Goal: Information Seeking & Learning: Learn about a topic

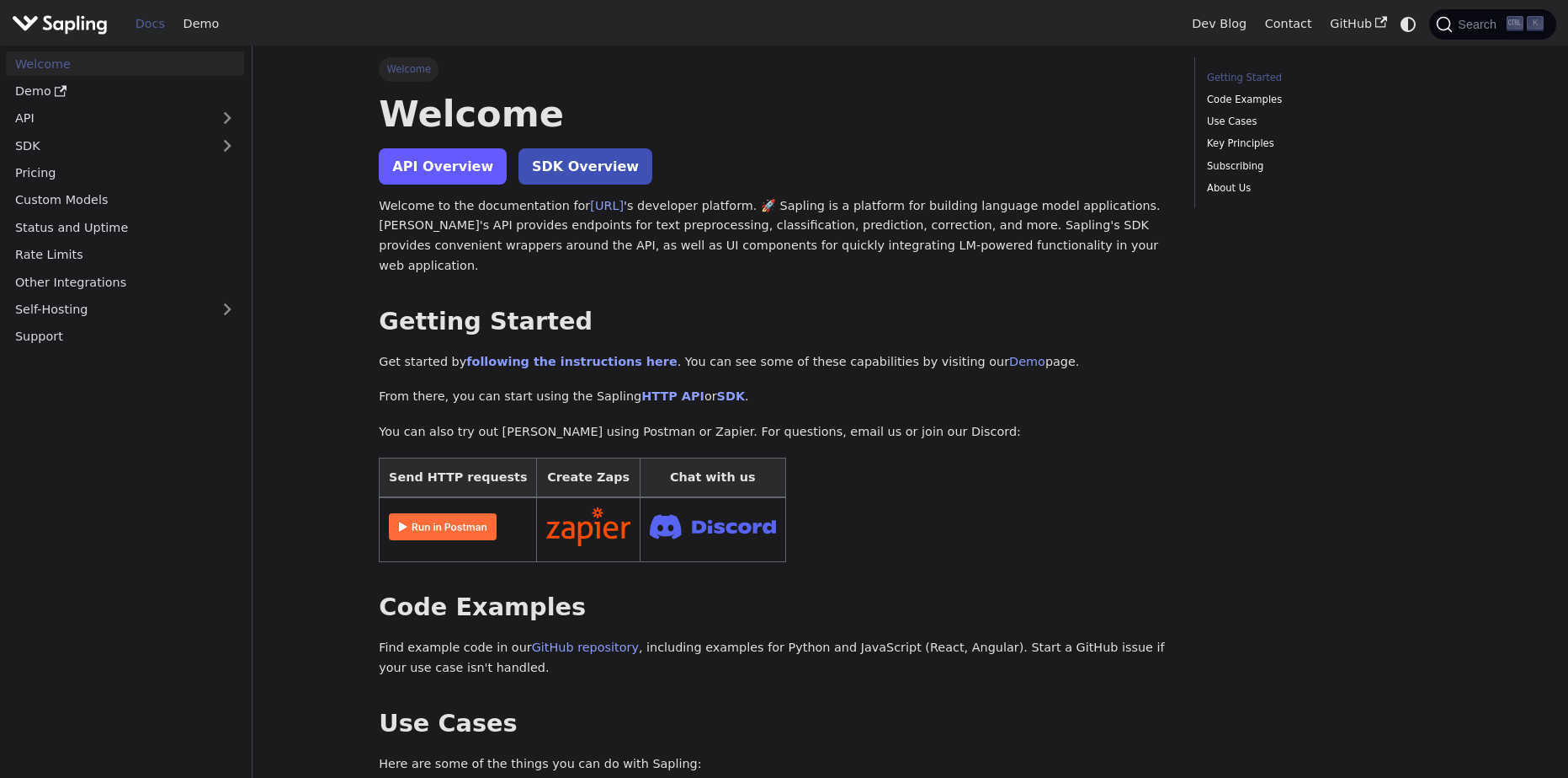
click at [432, 172] on link "API Overview" at bounding box center [442, 166] width 128 height 37
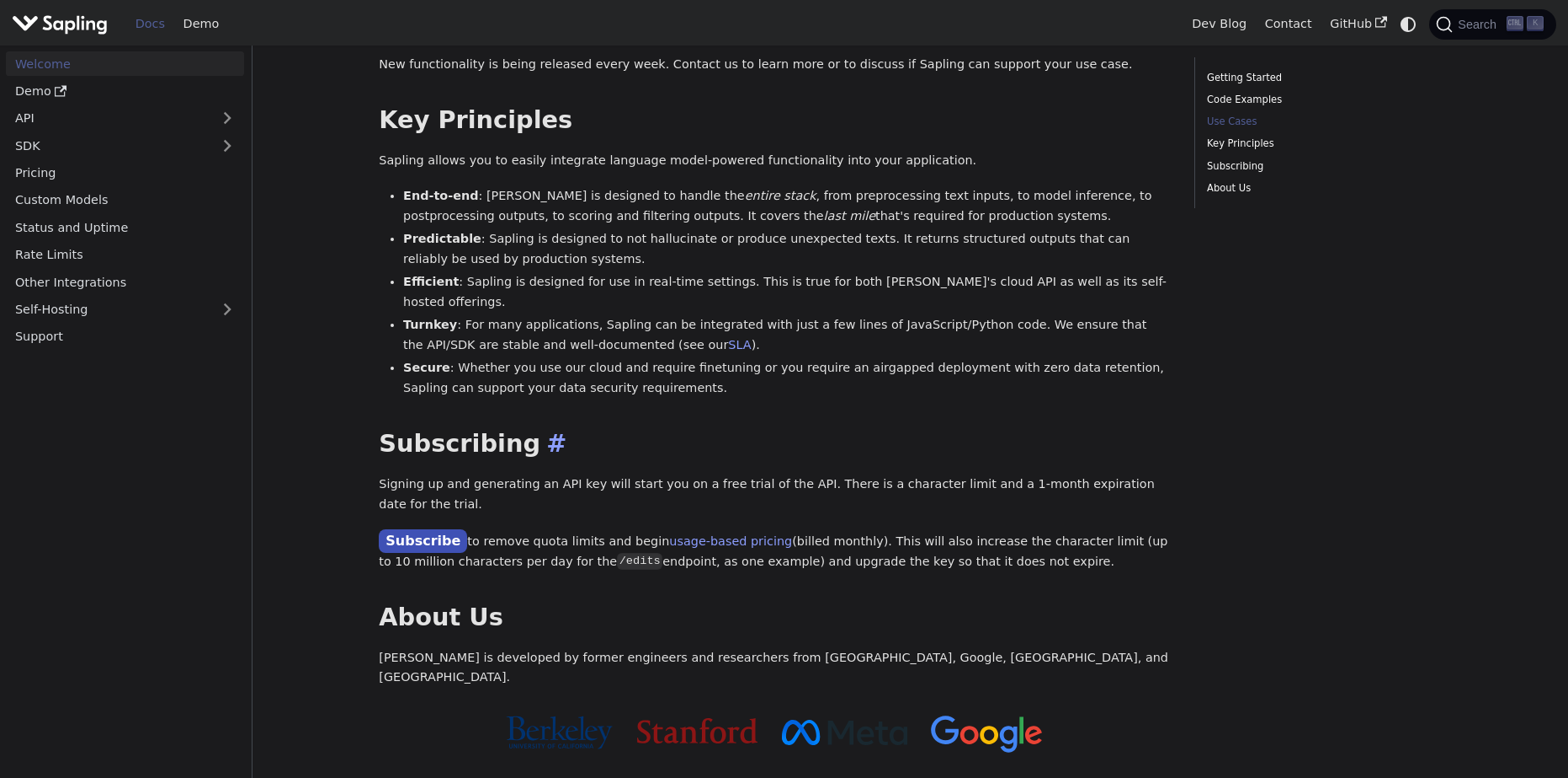
scroll to position [1011, 0]
